Goal: Task Accomplishment & Management: Manage account settings

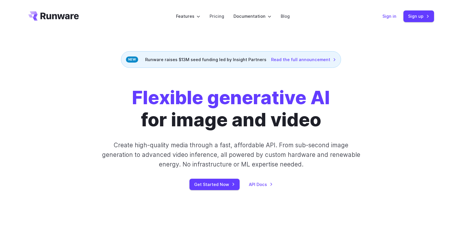
click at [388, 14] on link "Sign in" at bounding box center [389, 16] width 14 height 7
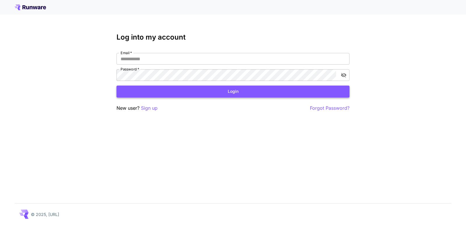
type input "**********"
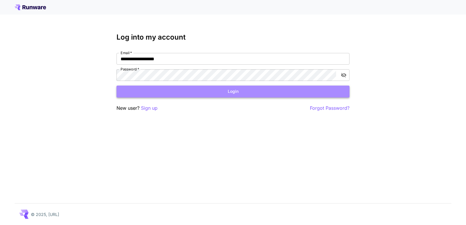
click at [236, 92] on button "Login" at bounding box center [233, 92] width 233 height 12
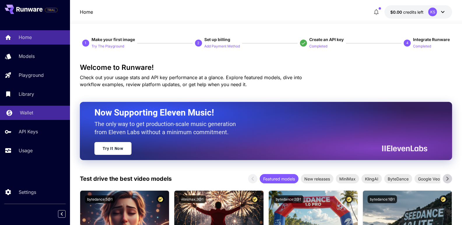
click at [21, 111] on p "Wallet" at bounding box center [26, 112] width 13 height 7
